Goal: Information Seeking & Learning: Understand process/instructions

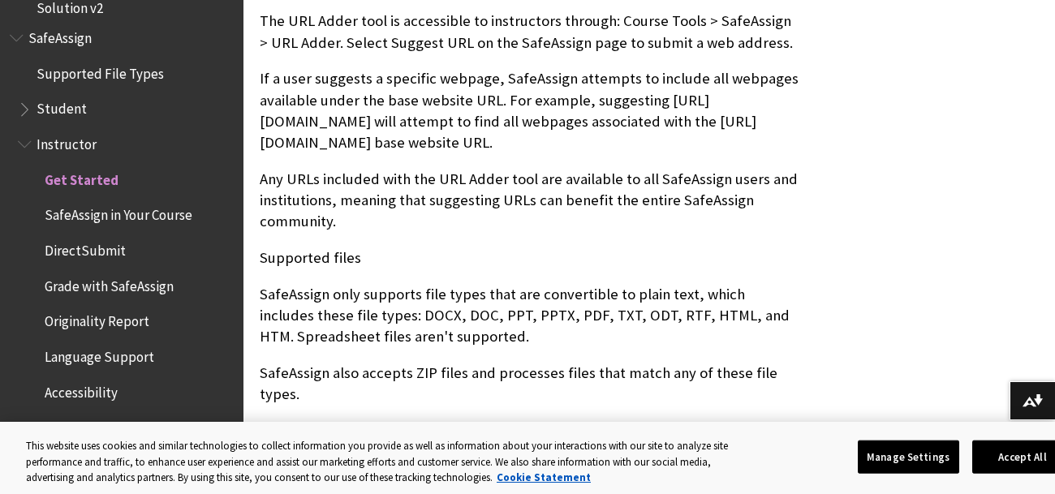
click at [80, 312] on span "Originality Report" at bounding box center [97, 320] width 105 height 22
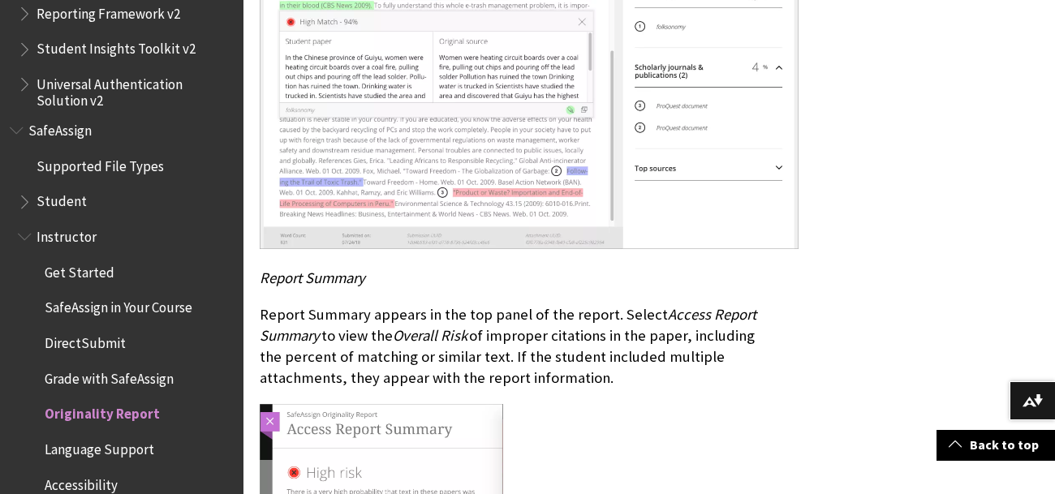
scroll to position [2035, 0]
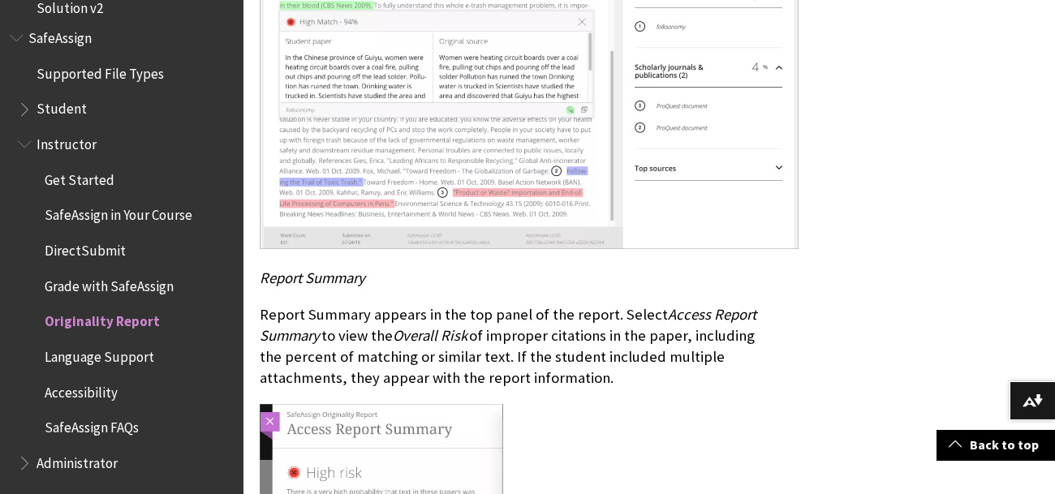
click at [71, 316] on span "Originality Report" at bounding box center [102, 320] width 115 height 22
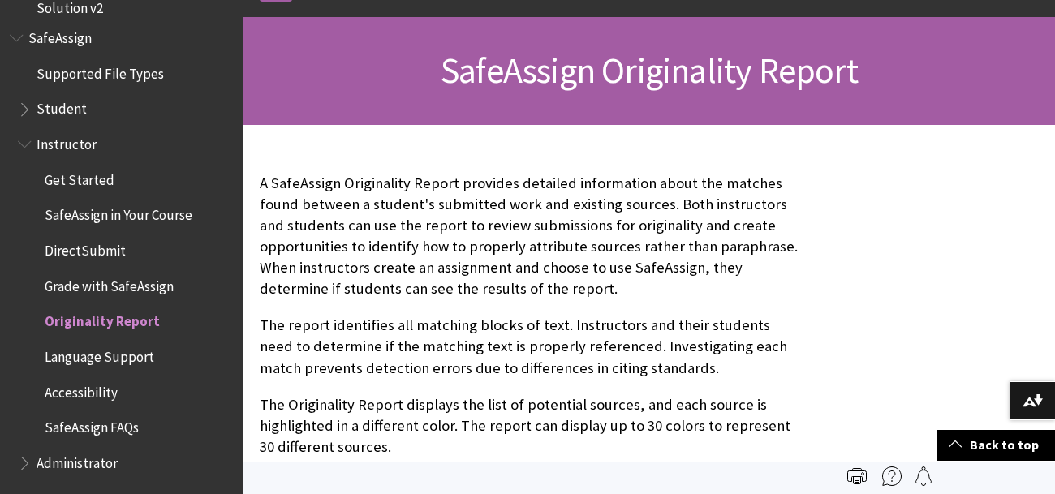
scroll to position [208, 0]
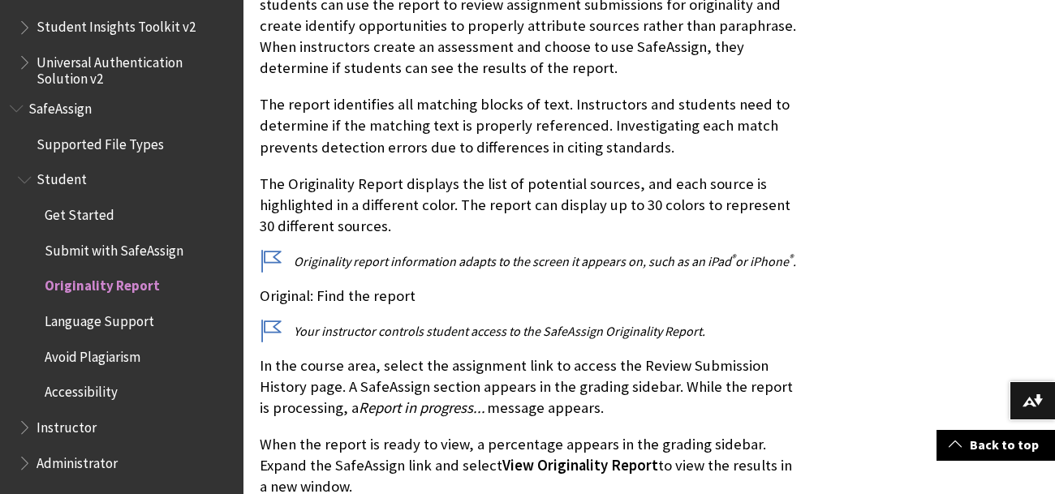
scroll to position [436, 0]
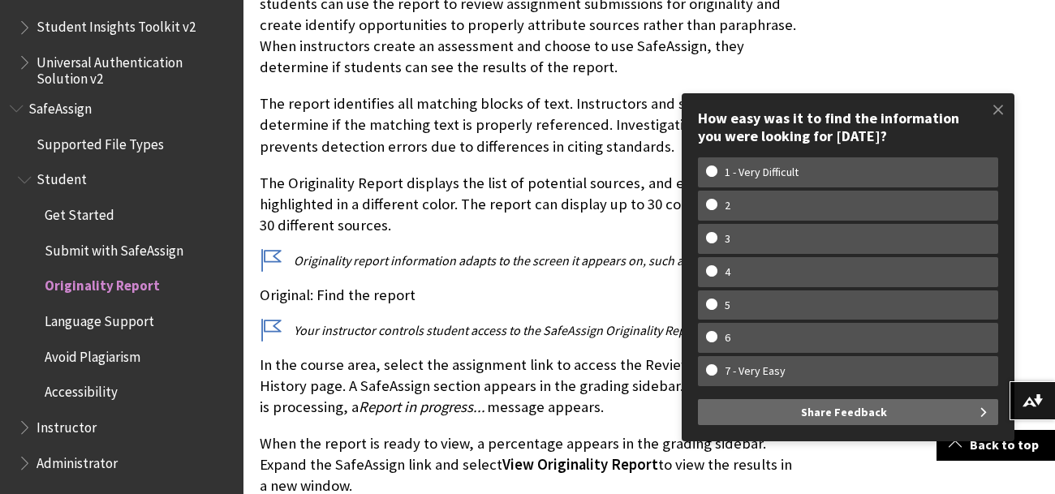
click at [123, 251] on span "Submit with SafeAssign" at bounding box center [114, 248] width 139 height 22
click at [998, 113] on span at bounding box center [999, 110] width 34 height 34
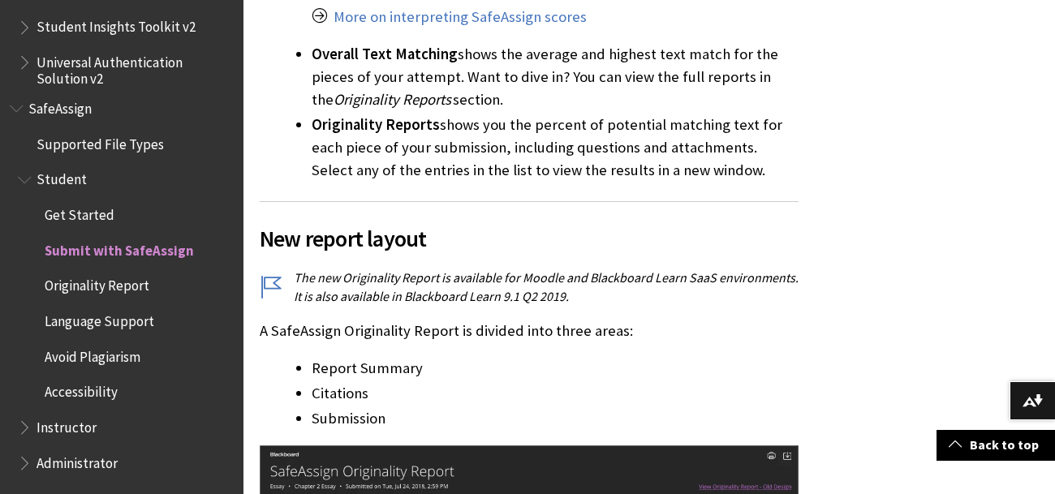
scroll to position [2215, 0]
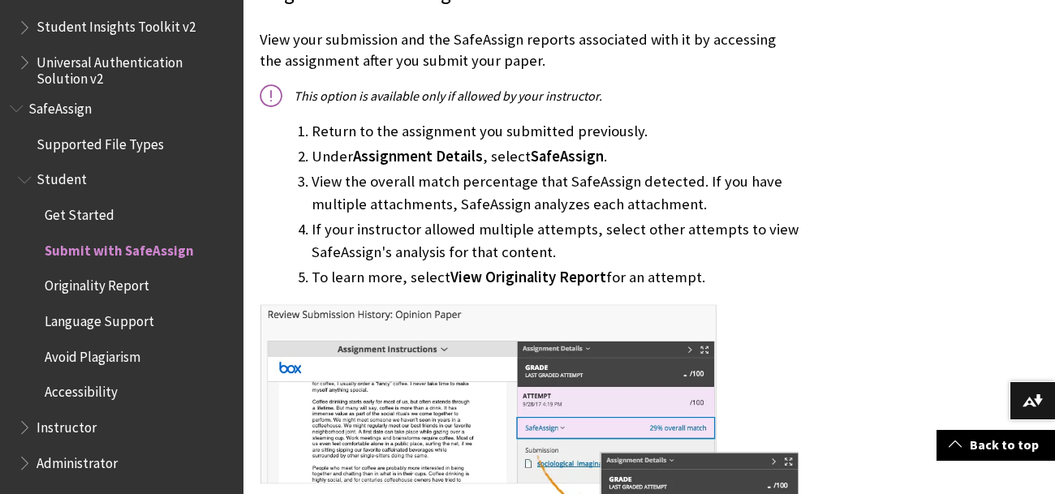
scroll to position [1326, 0]
